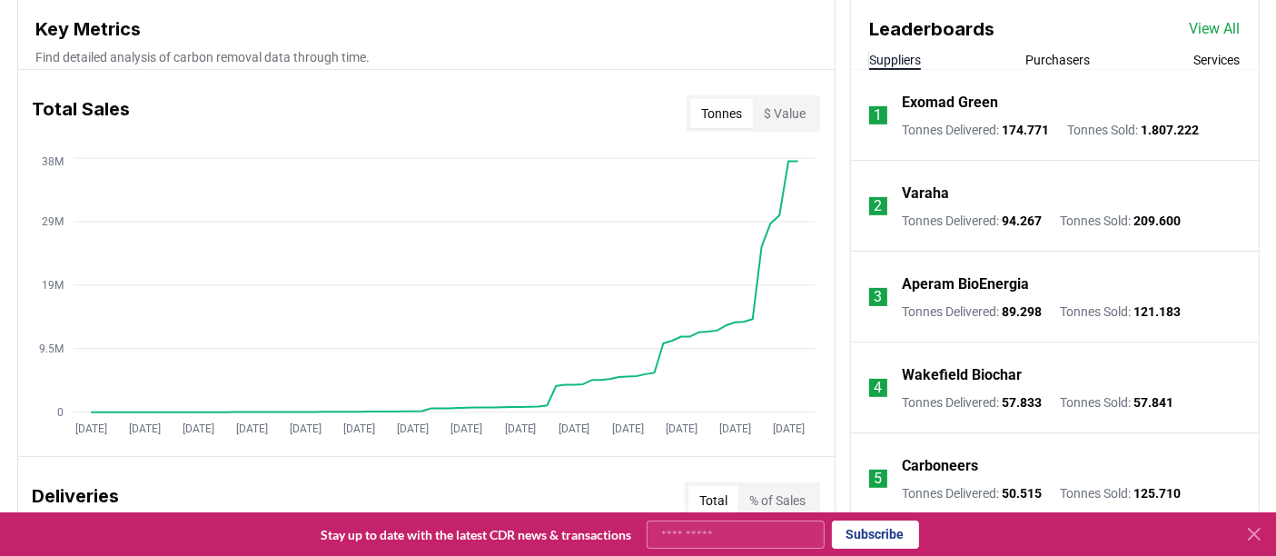
scroll to position [682, 0]
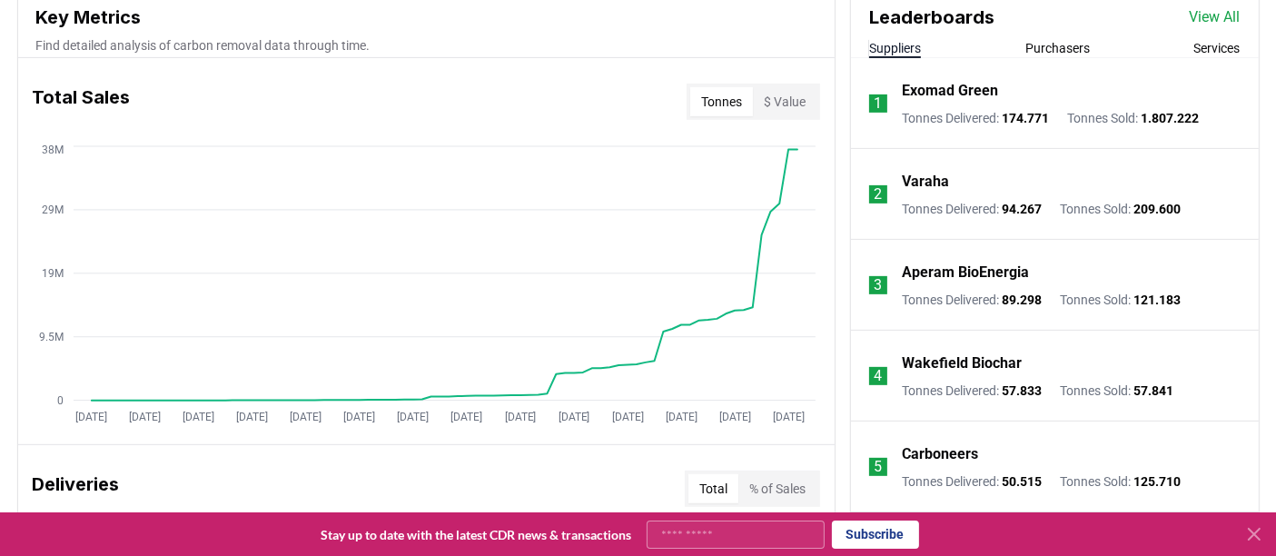
click at [1275, 228] on html "CDR . fyi Leaderboards CDR Map Pricing Survey Events Partners About Us Blog Con…" at bounding box center [638, 485] width 1276 height 2334
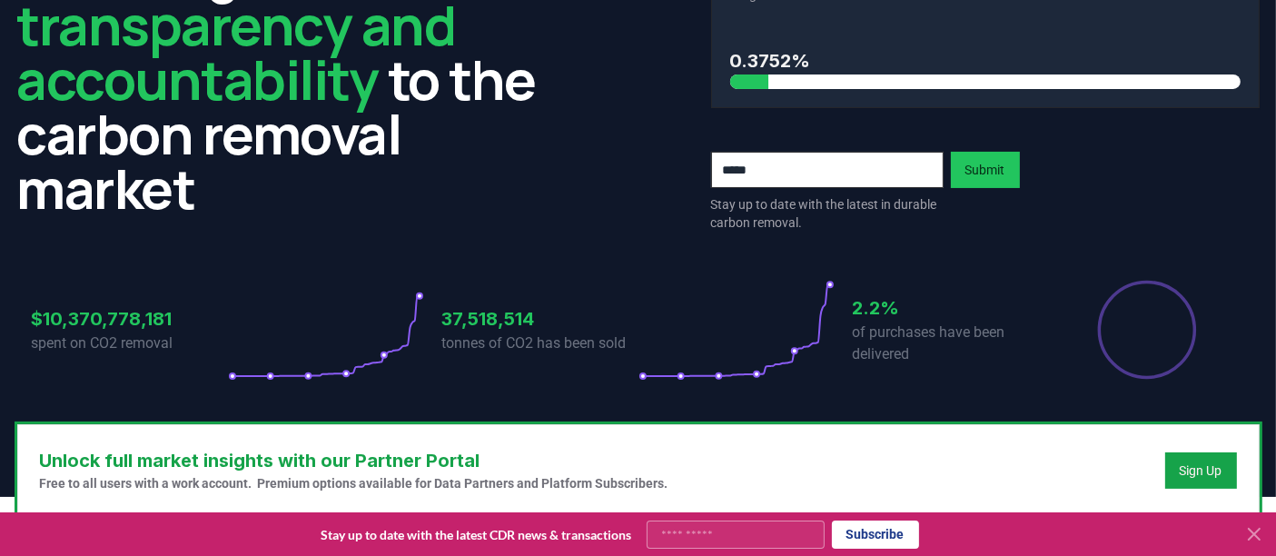
scroll to position [0, 0]
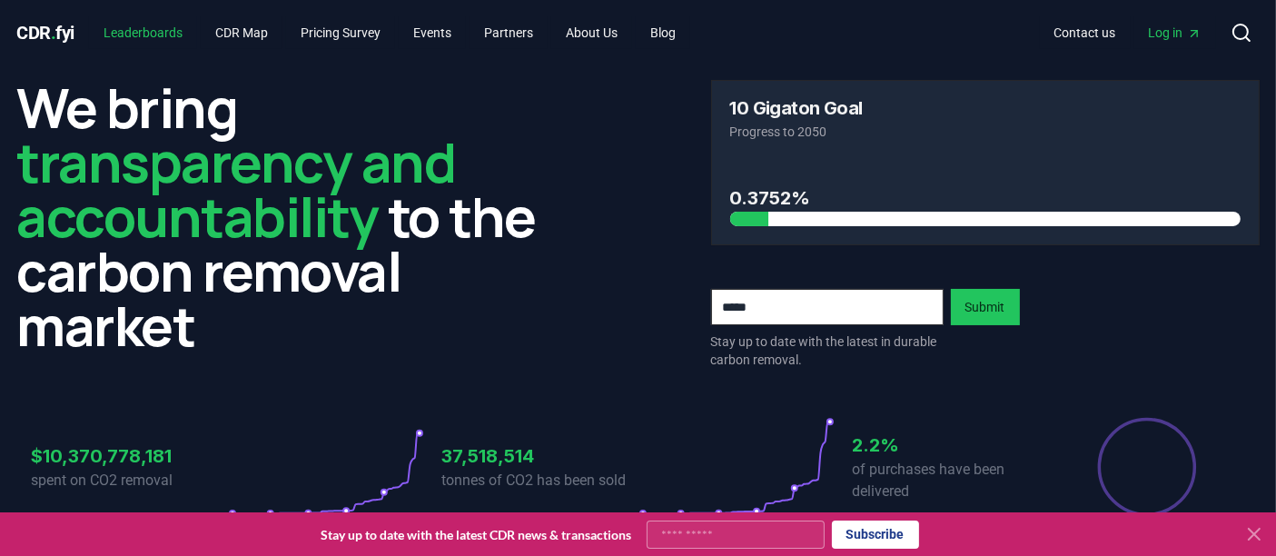
click at [164, 43] on link "Leaderboards" at bounding box center [143, 32] width 108 height 33
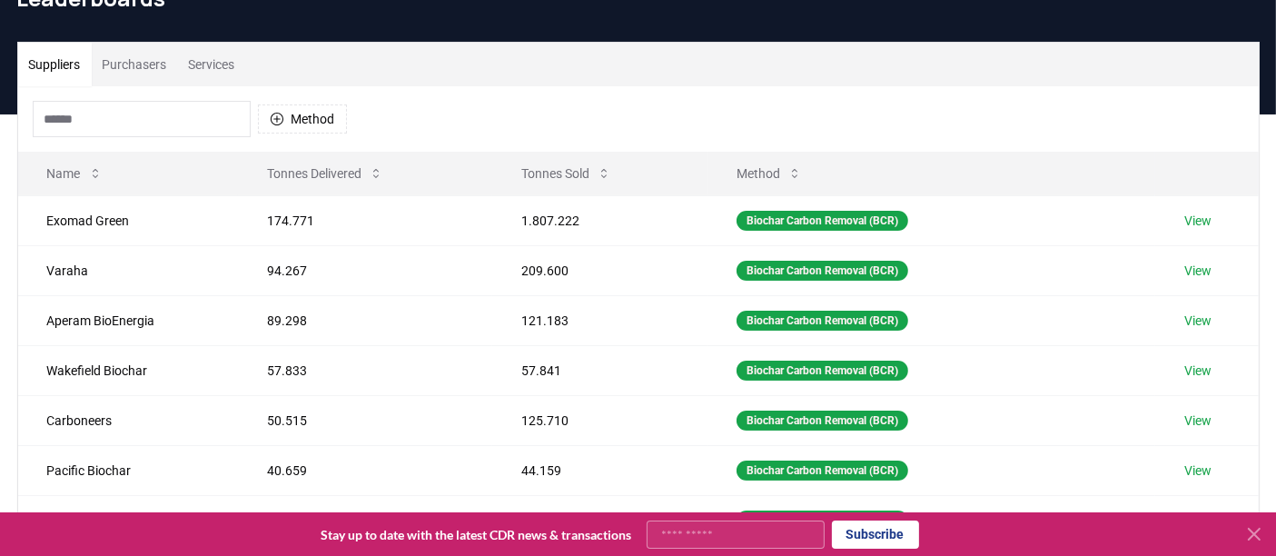
scroll to position [107, 0]
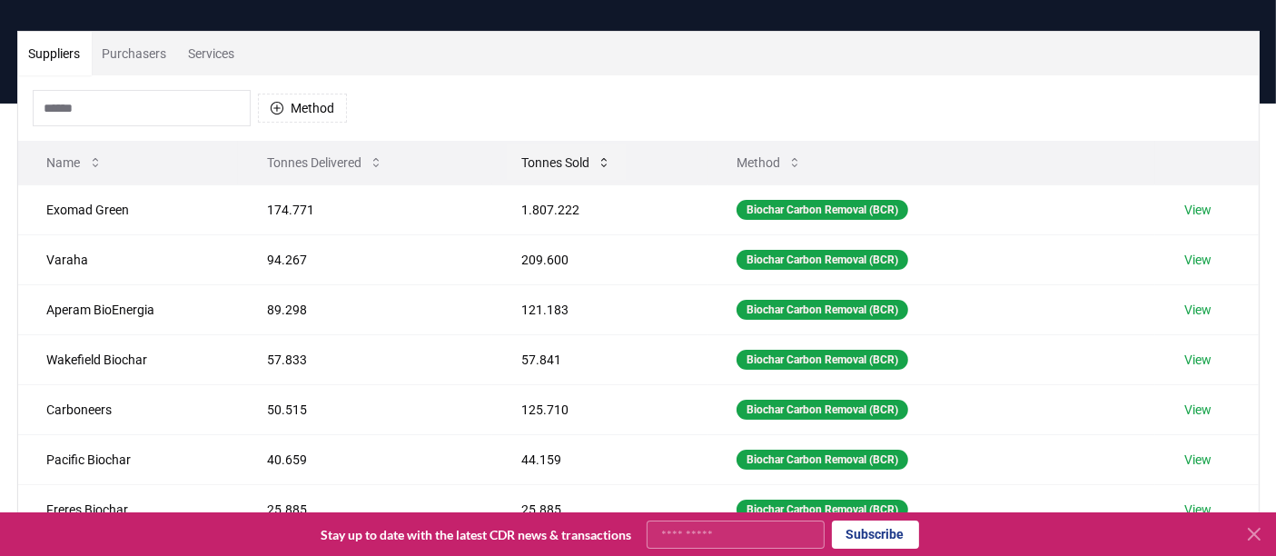
click at [559, 175] on button "Tonnes Sold" at bounding box center [566, 162] width 119 height 36
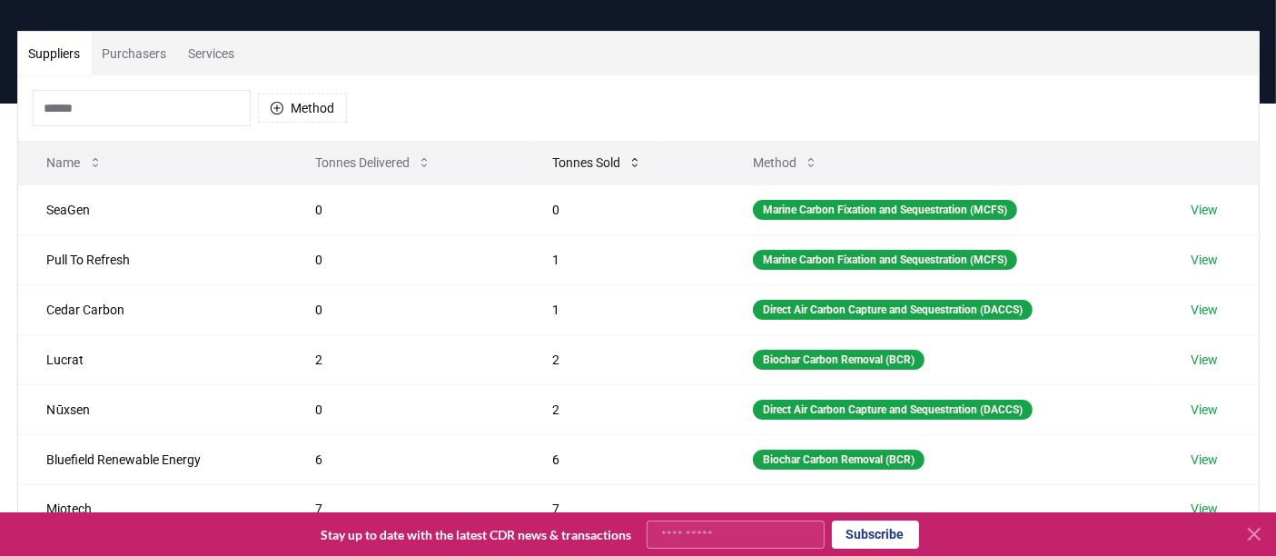
click at [559, 175] on button "Tonnes Sold" at bounding box center [597, 162] width 119 height 36
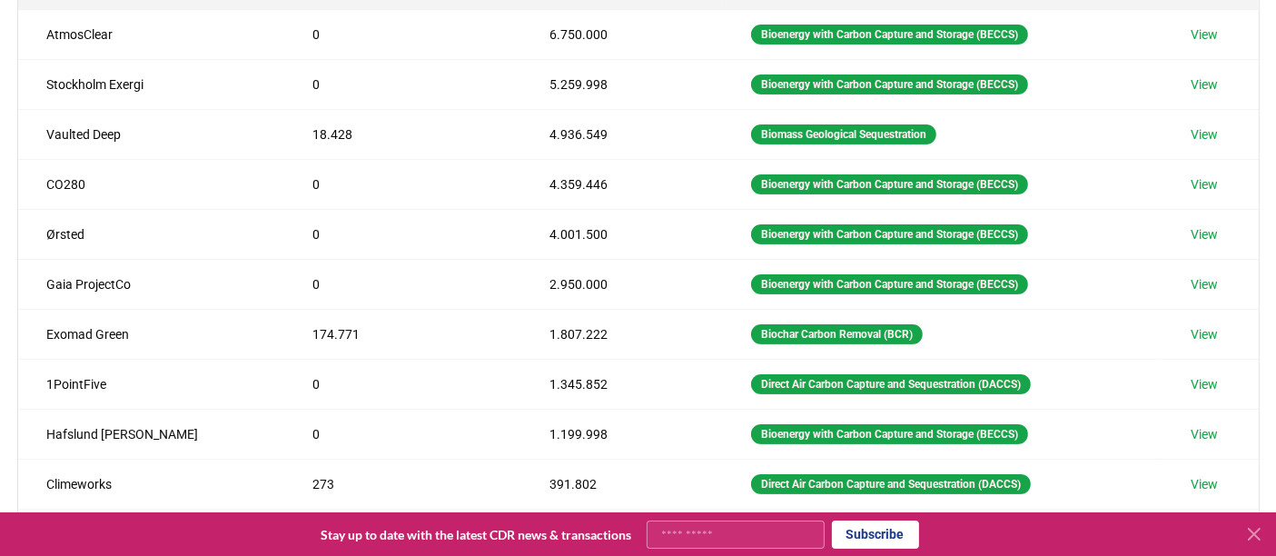
scroll to position [241, 0]
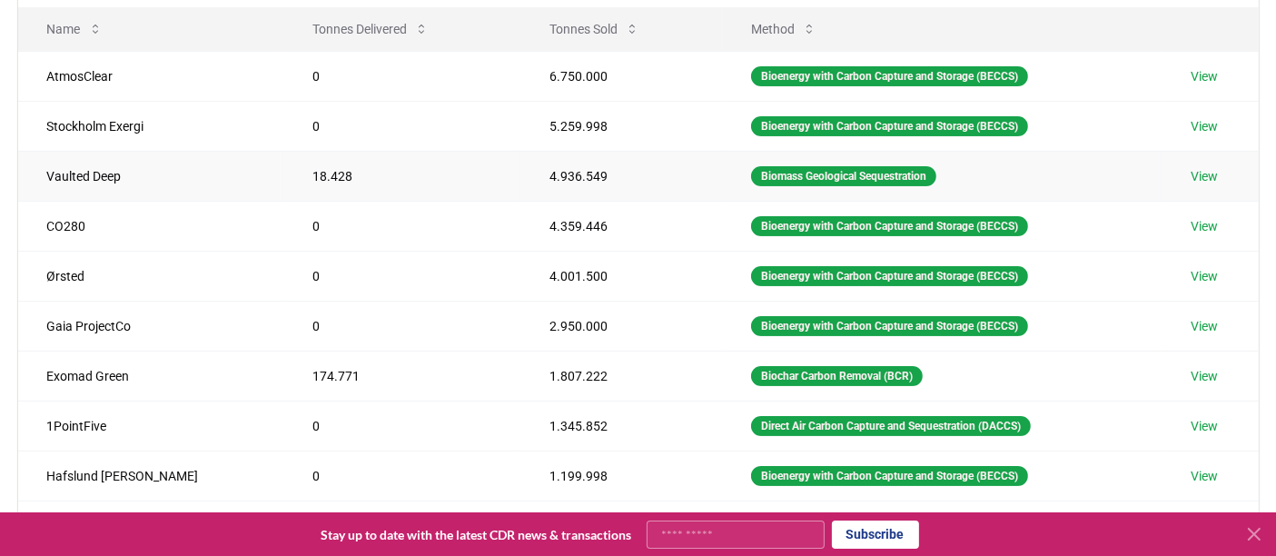
click at [1219, 180] on td "View" at bounding box center [1209, 176] width 96 height 50
click at [1191, 182] on link "View" at bounding box center [1203, 176] width 27 height 18
